Goal: Transaction & Acquisition: Purchase product/service

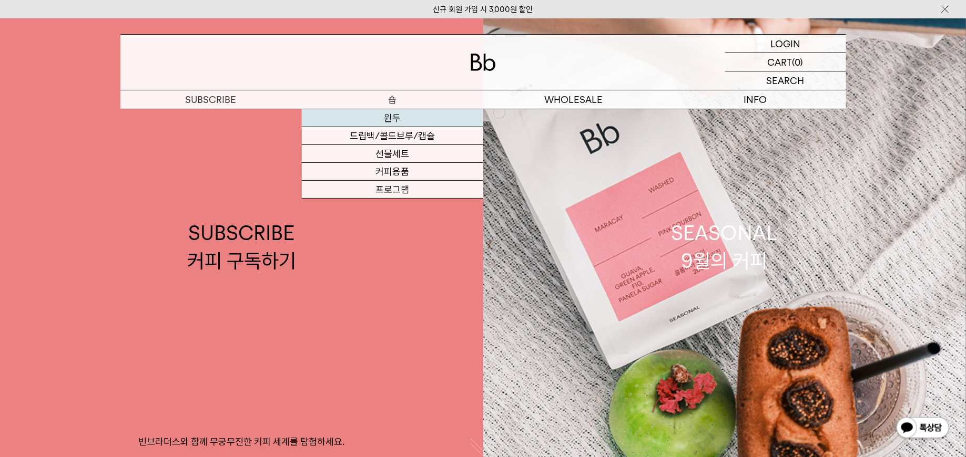
click at [401, 120] on link "원두" at bounding box center [392, 118] width 181 height 18
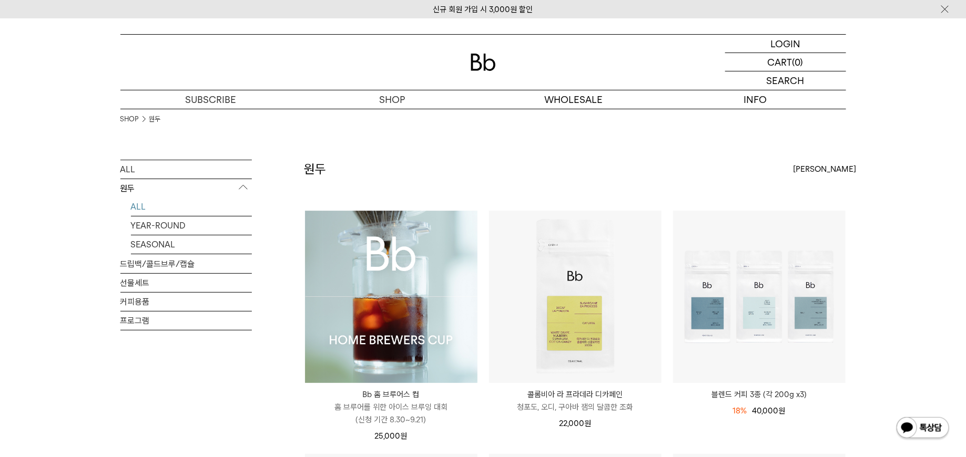
scroll to position [97, 0]
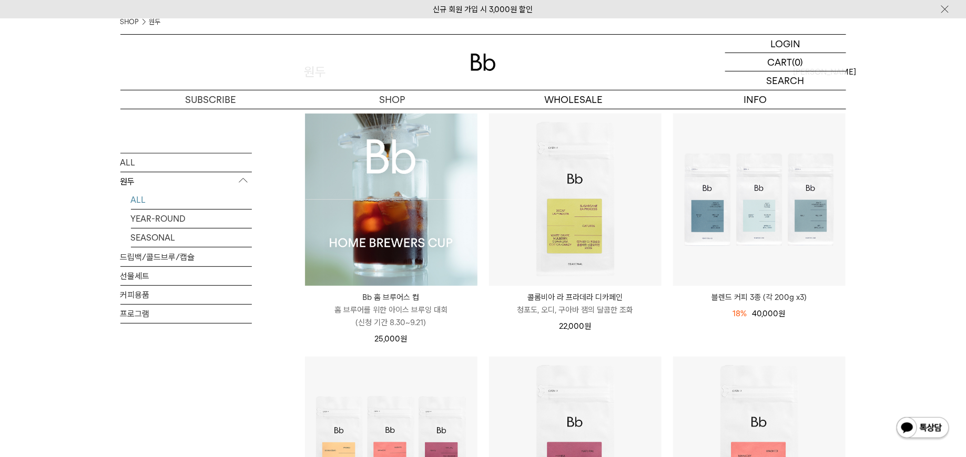
click at [416, 251] on img at bounding box center [391, 200] width 172 height 172
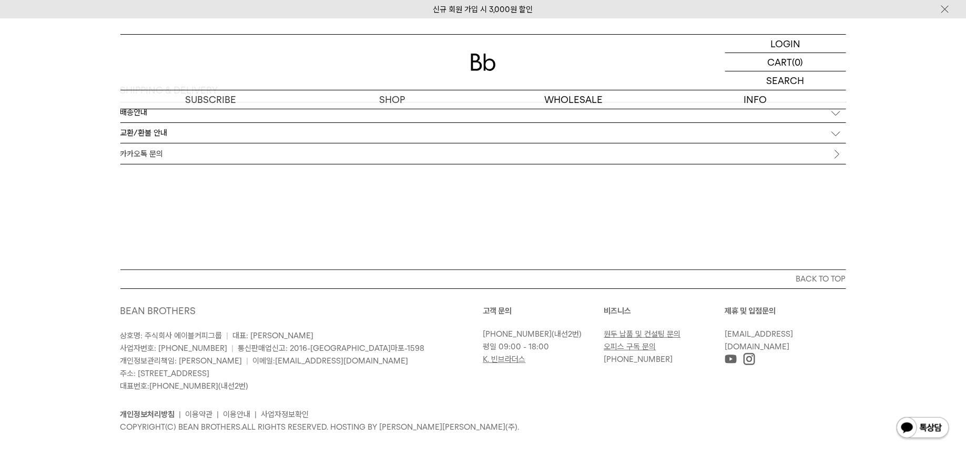
scroll to position [5193, 0]
